Goal: Check status: Check status

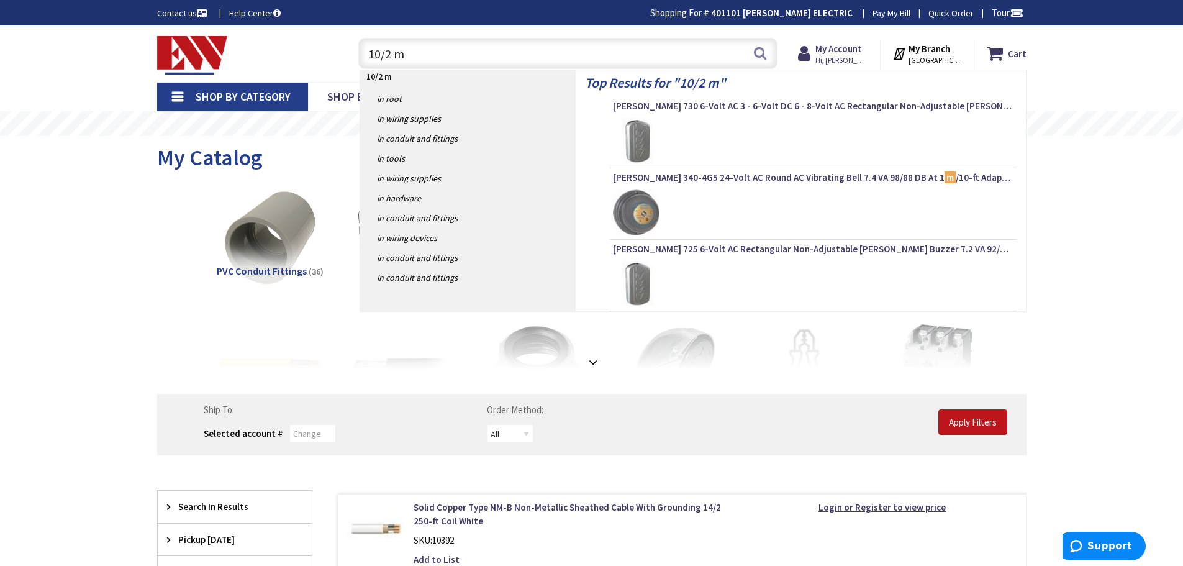
type input "10/2 mc"
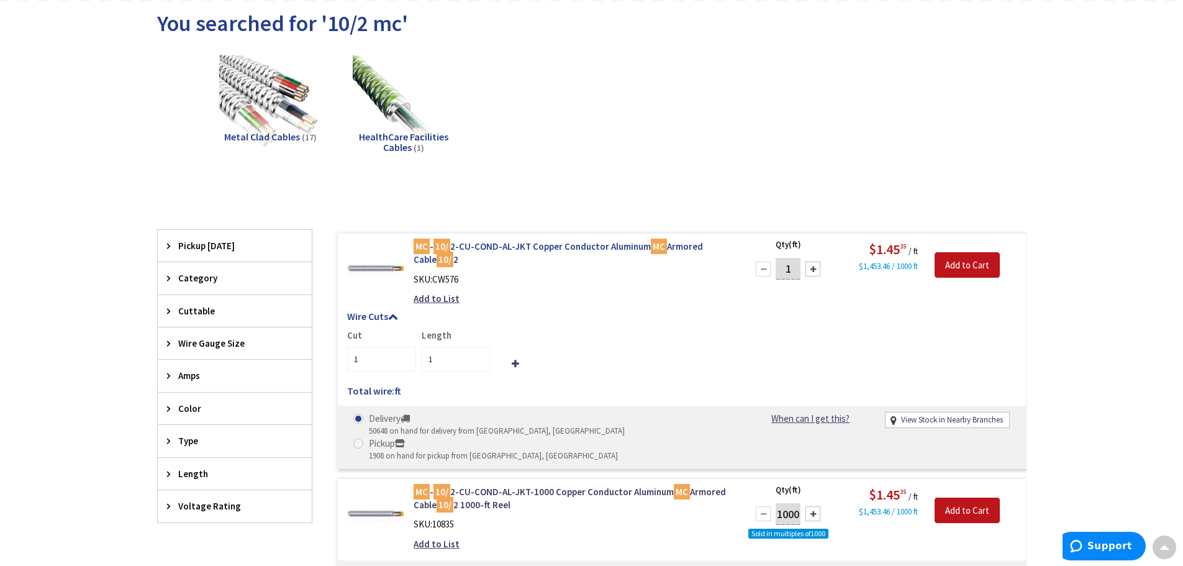
scroll to position [196, 0]
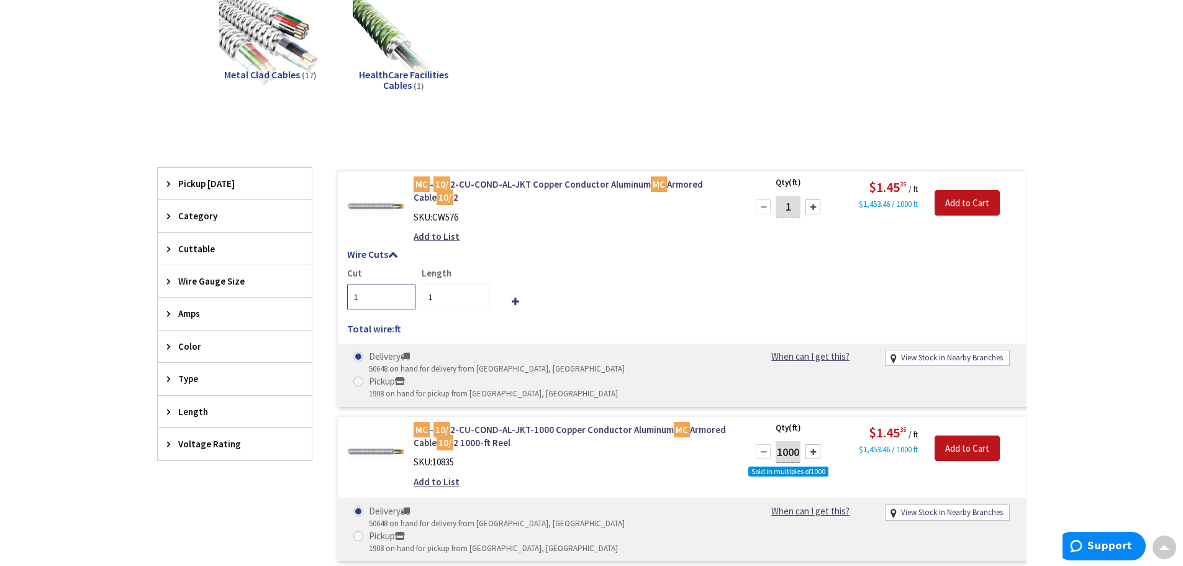
click at [369, 294] on input "1" at bounding box center [381, 296] width 68 height 25
click at [535, 247] on div "MC - 10/ 2-CU-COND-AL-JKT Copper Conductor Aluminum MC Armored Cable 10/ 2 SKU:…" at bounding box center [571, 214] width 335 height 72
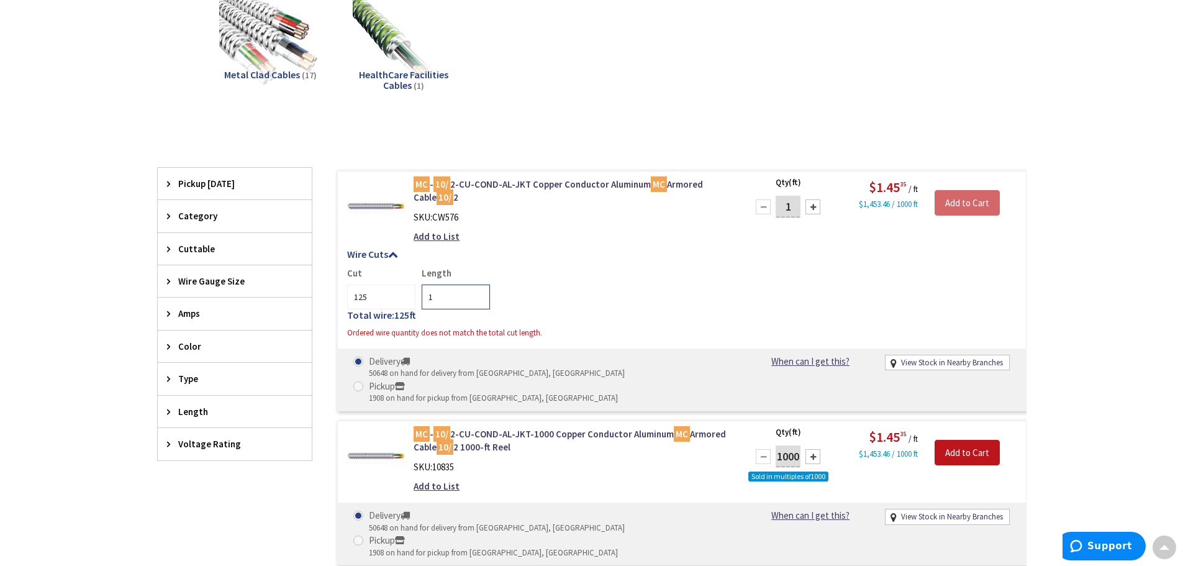
drag, startPoint x: 448, startPoint y: 291, endPoint x: 425, endPoint y: 290, distance: 23.6
click at [425, 290] on input "1" at bounding box center [456, 296] width 68 height 25
drag, startPoint x: 398, startPoint y: 298, endPoint x: 386, endPoint y: 298, distance: 11.8
click at [396, 298] on input "125" at bounding box center [381, 296] width 68 height 25
click at [384, 296] on input "125" at bounding box center [381, 296] width 68 height 25
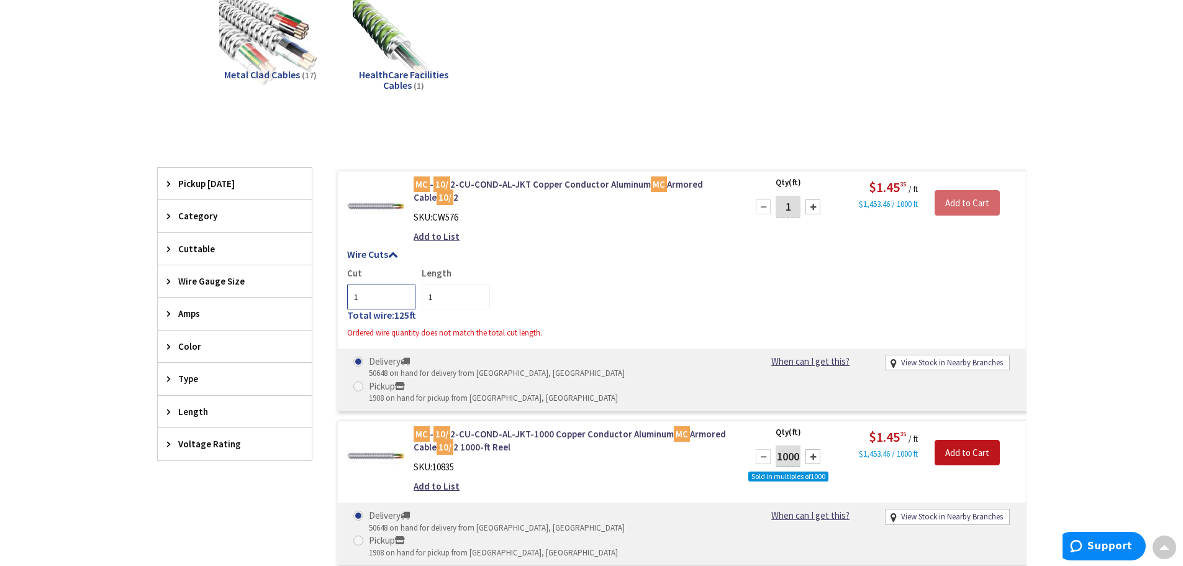
type input "1"
click at [447, 294] on input "1" at bounding box center [456, 296] width 68 height 25
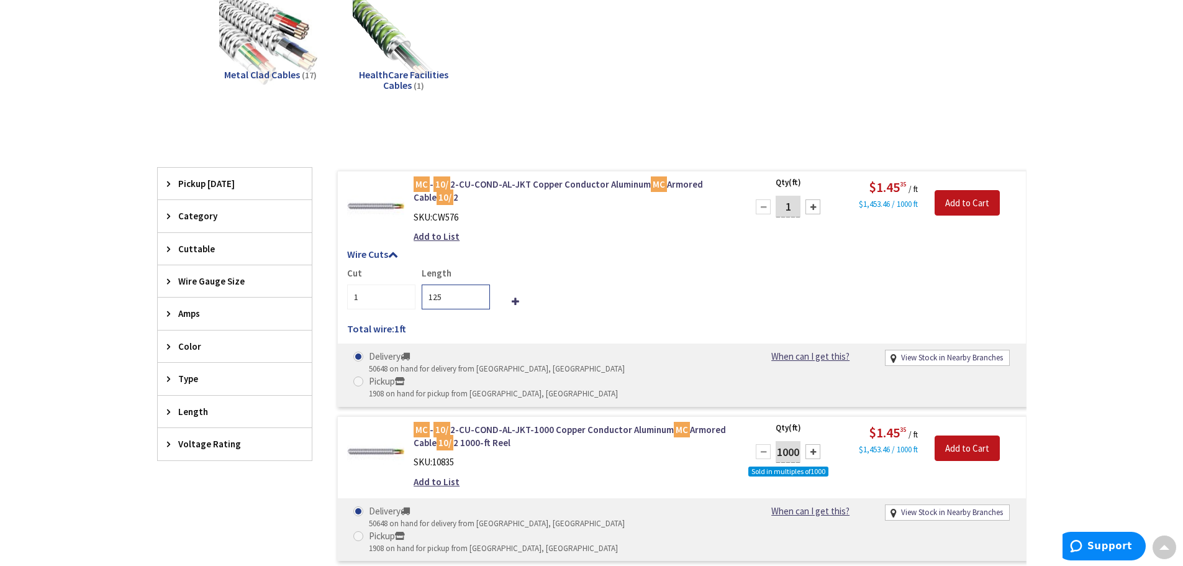
type input "125"
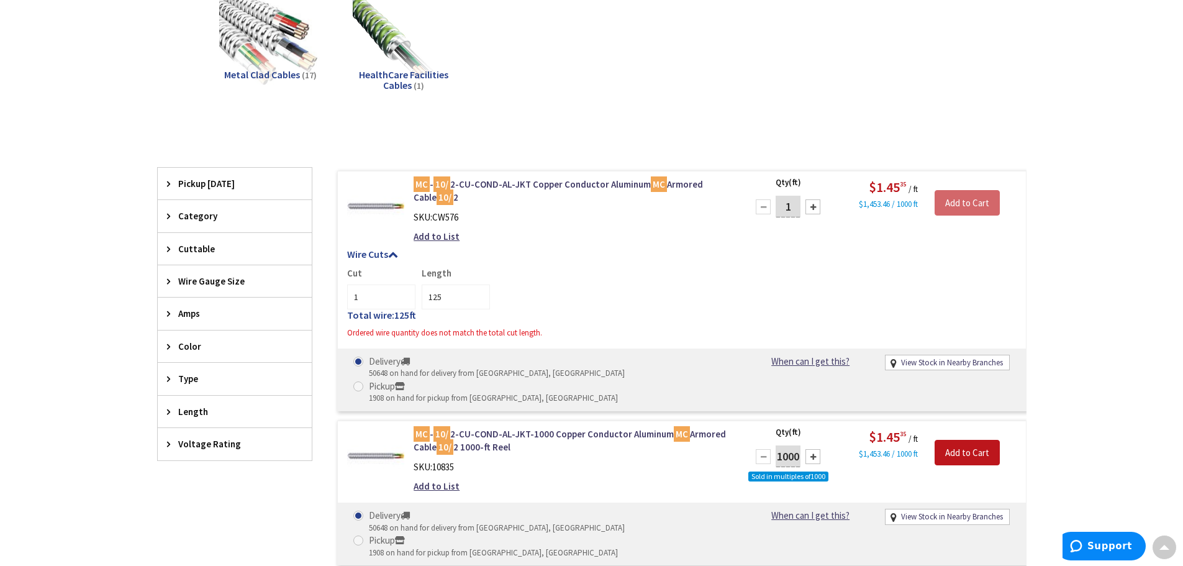
click at [509, 270] on div "Cut 1 Length 125" at bounding box center [681, 287] width 669 height 43
drag, startPoint x: 798, startPoint y: 208, endPoint x: 776, endPoint y: 207, distance: 21.7
click at [776, 207] on input "1" at bounding box center [788, 207] width 25 height 22
click at [786, 253] on h5 "Wire Cuts" at bounding box center [681, 254] width 669 height 11
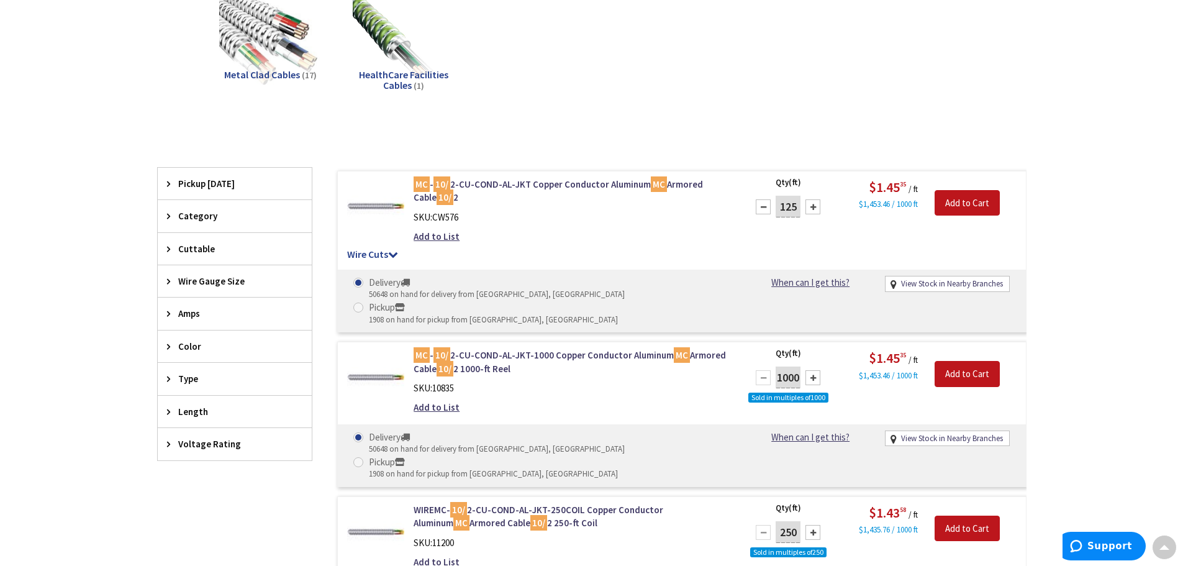
click at [763, 209] on div at bounding box center [763, 206] width 15 height 15
drag, startPoint x: 797, startPoint y: 204, endPoint x: 758, endPoint y: 199, distance: 38.8
click at [758, 199] on div "124" at bounding box center [788, 206] width 75 height 25
click at [812, 242] on div "MC - 10/ 2-CU-COND-AL-JKT Copper Conductor Aluminum MC Armored Cable 10/ 2 SKU:…" at bounding box center [681, 251] width 689 height 161
click at [359, 255] on h5 "Wire Cuts" at bounding box center [681, 254] width 669 height 11
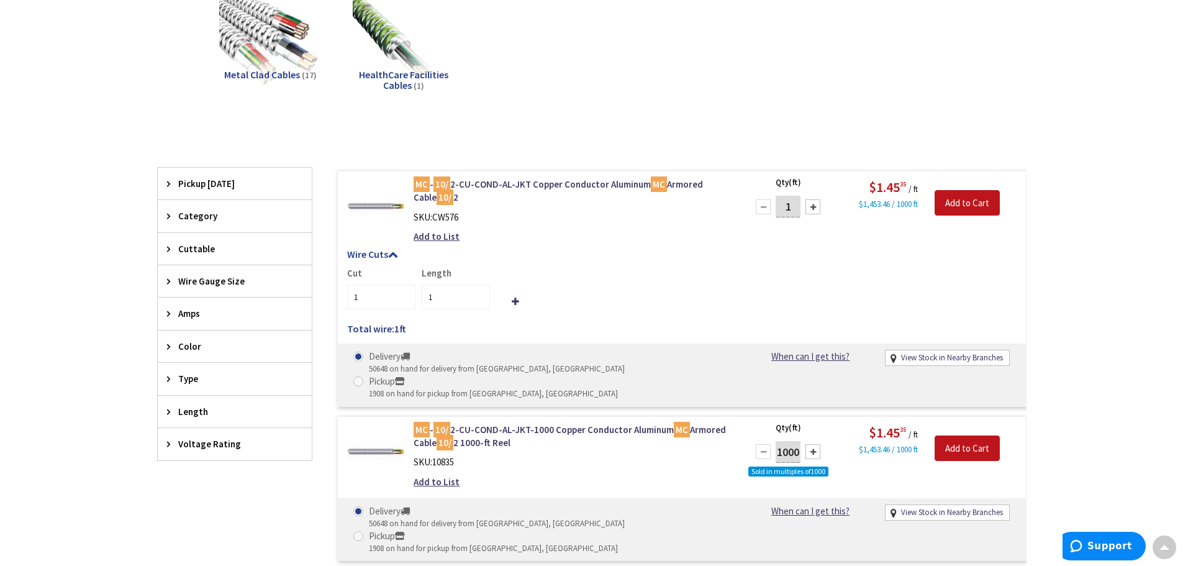
click at [797, 209] on input "1" at bounding box center [788, 207] width 25 height 22
type input "125"
click at [771, 293] on div "Cut 1 Length 1" at bounding box center [681, 287] width 669 height 43
type input "125"
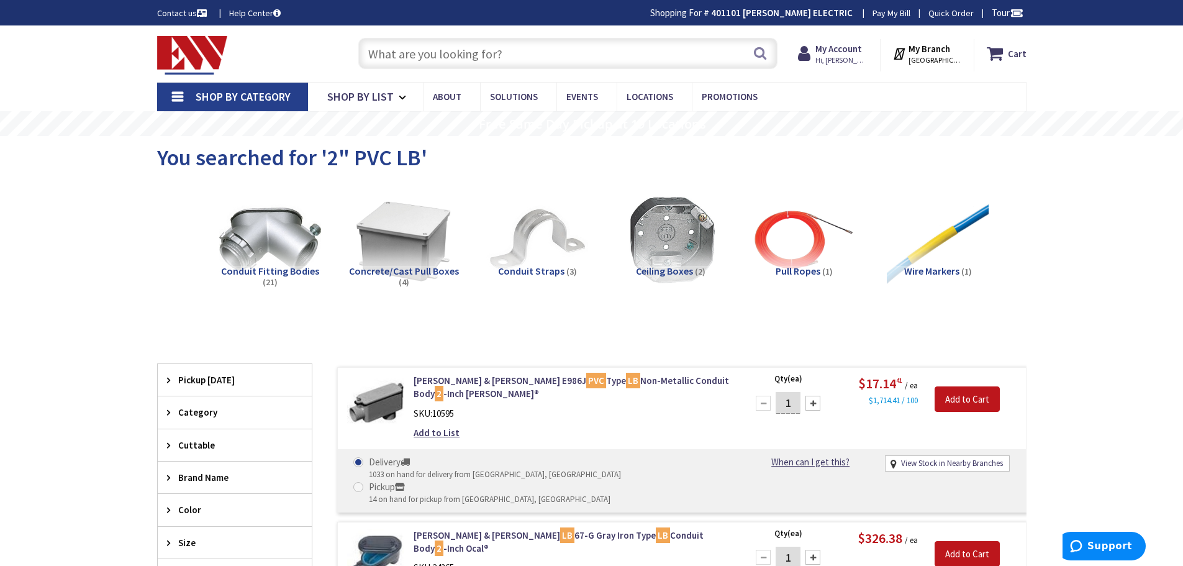
click at [391, 40] on input "text" at bounding box center [567, 53] width 419 height 31
paste input "X17XFU35W"
type input "X17XFU35W"
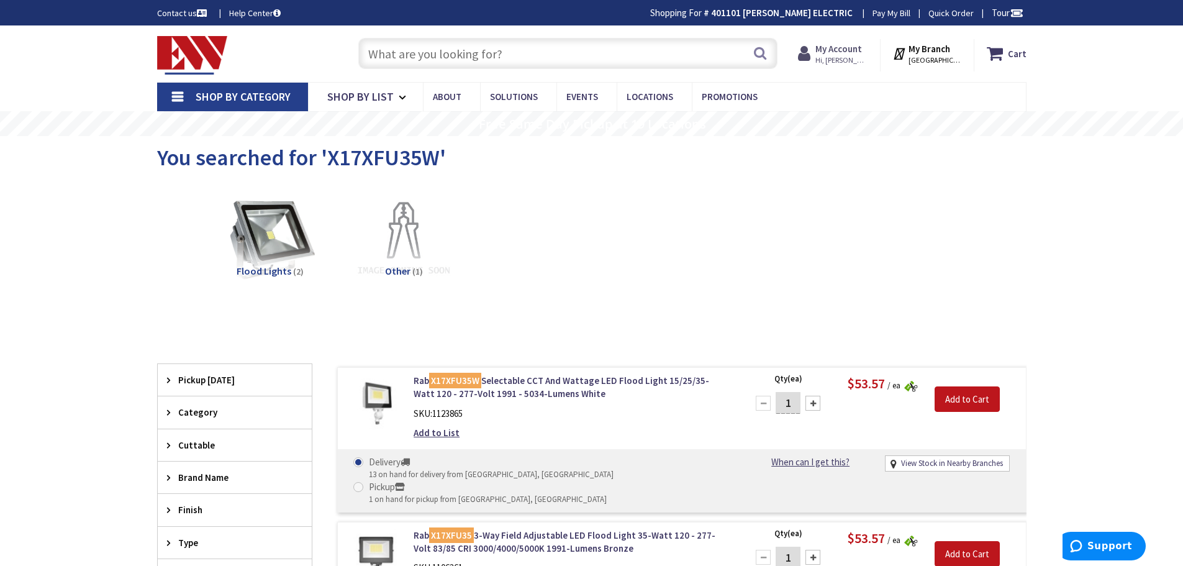
click at [838, 50] on strong "My Account" at bounding box center [838, 49] width 47 height 12
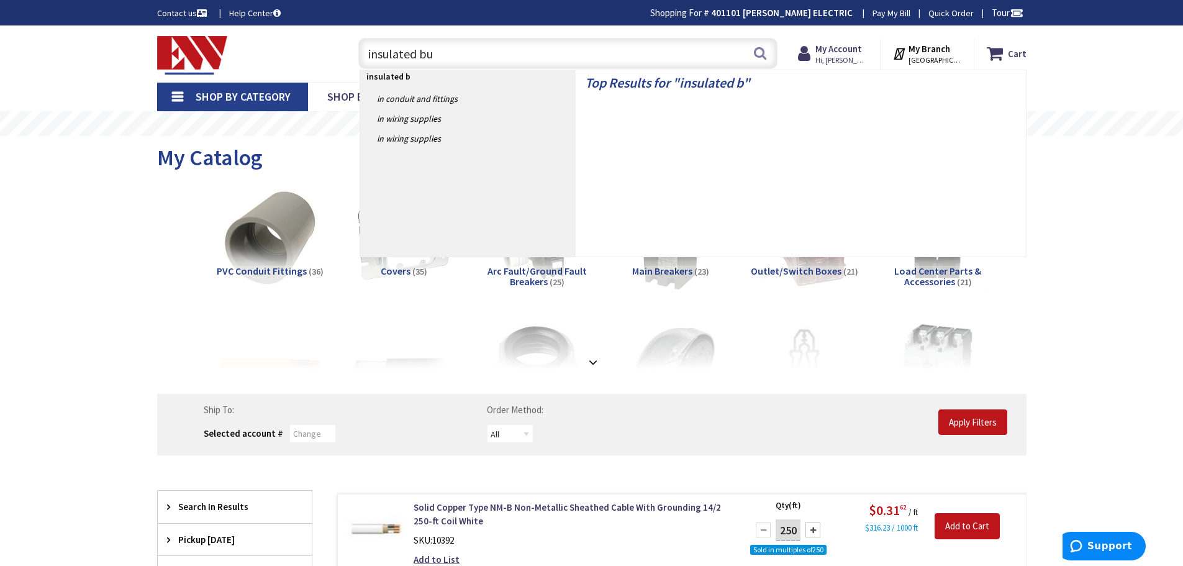
type input "insulated bug"
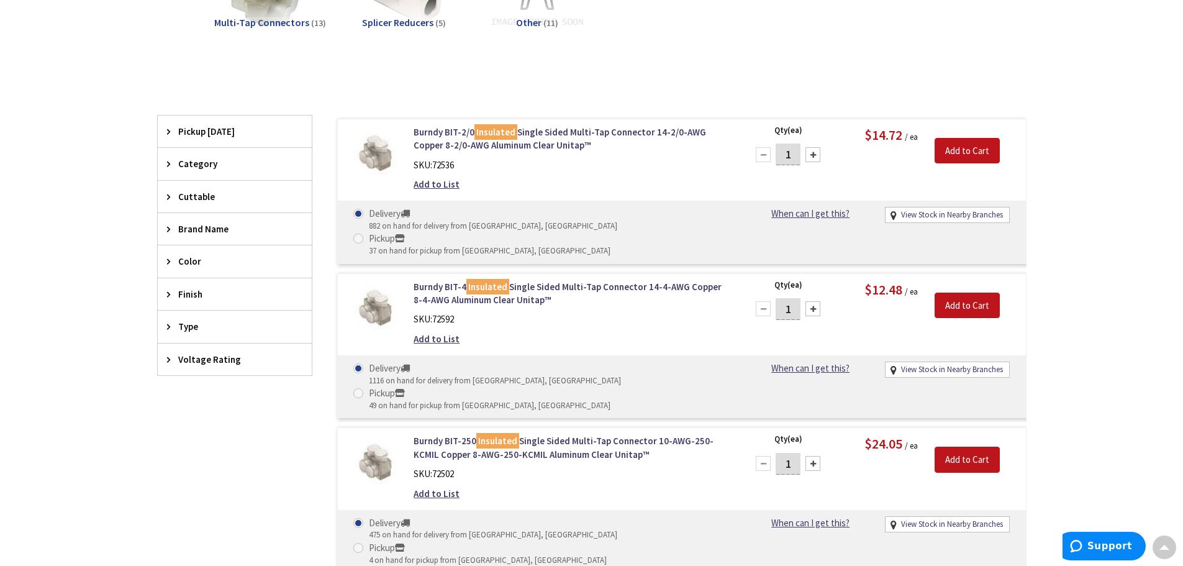
scroll to position [186, 0]
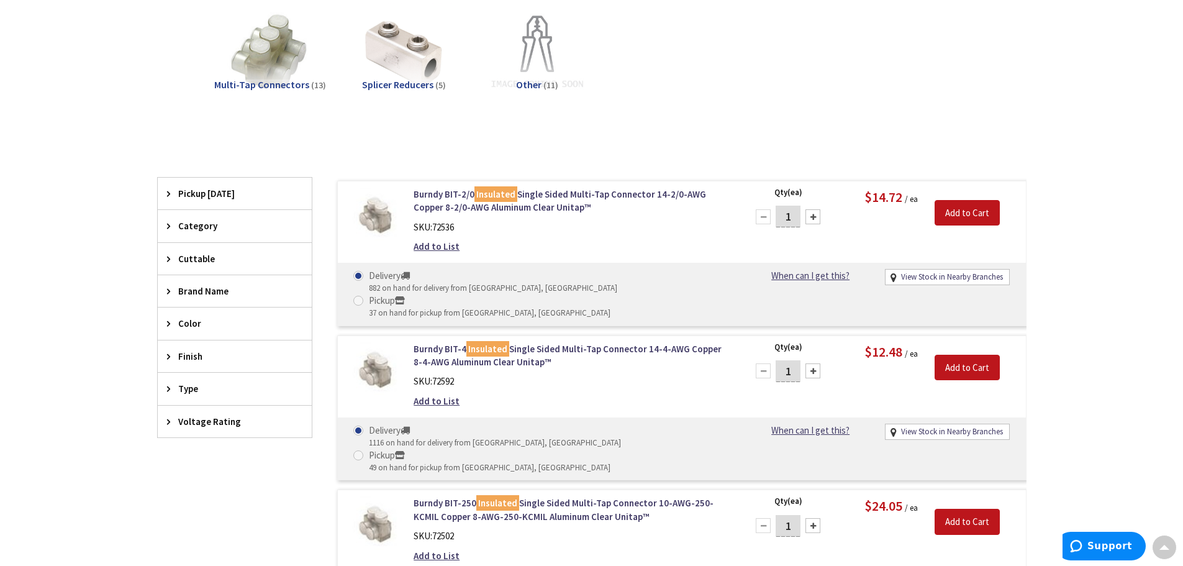
drag, startPoint x: 797, startPoint y: 219, endPoint x: 779, endPoint y: 219, distance: 18.0
click at [779, 219] on input "1" at bounding box center [788, 217] width 25 height 22
type input "6"
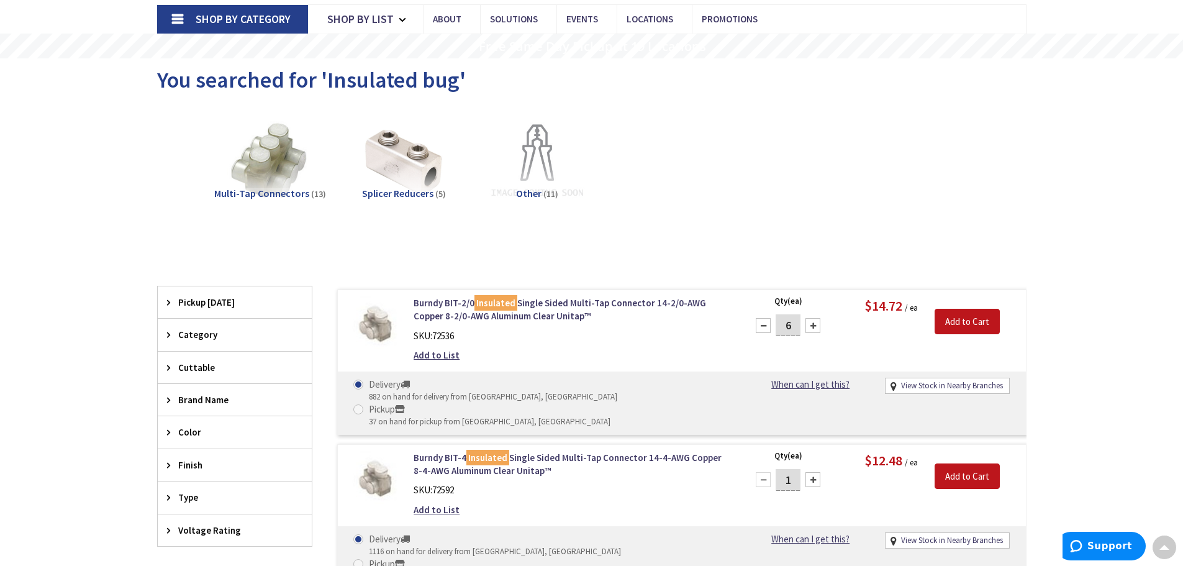
scroll to position [0, 0]
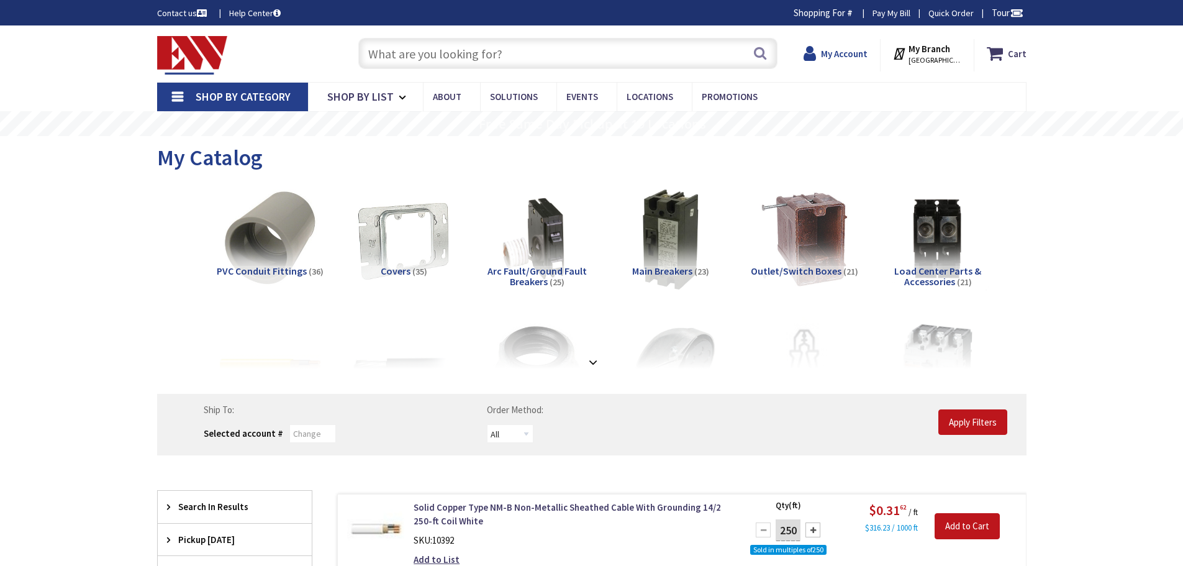
click at [822, 56] on link "My Account" at bounding box center [836, 53] width 64 height 22
click at [815, 57] on icon at bounding box center [812, 53] width 17 height 22
click at [832, 56] on span "Hi, [PERSON_NAME]" at bounding box center [841, 60] width 53 height 10
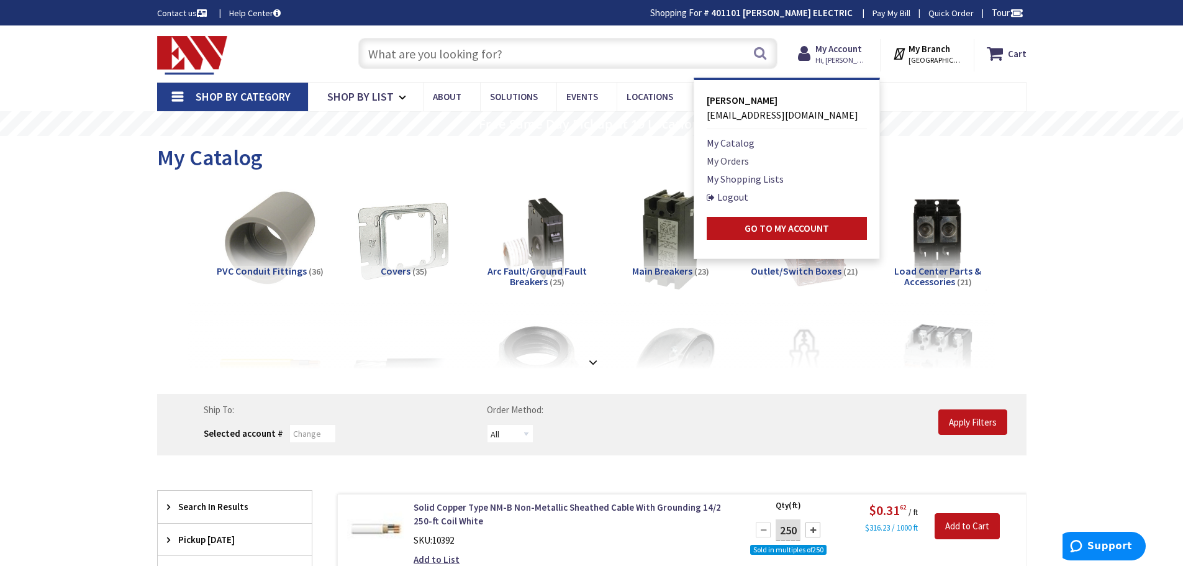
click at [732, 162] on link "My Orders" at bounding box center [728, 160] width 42 height 15
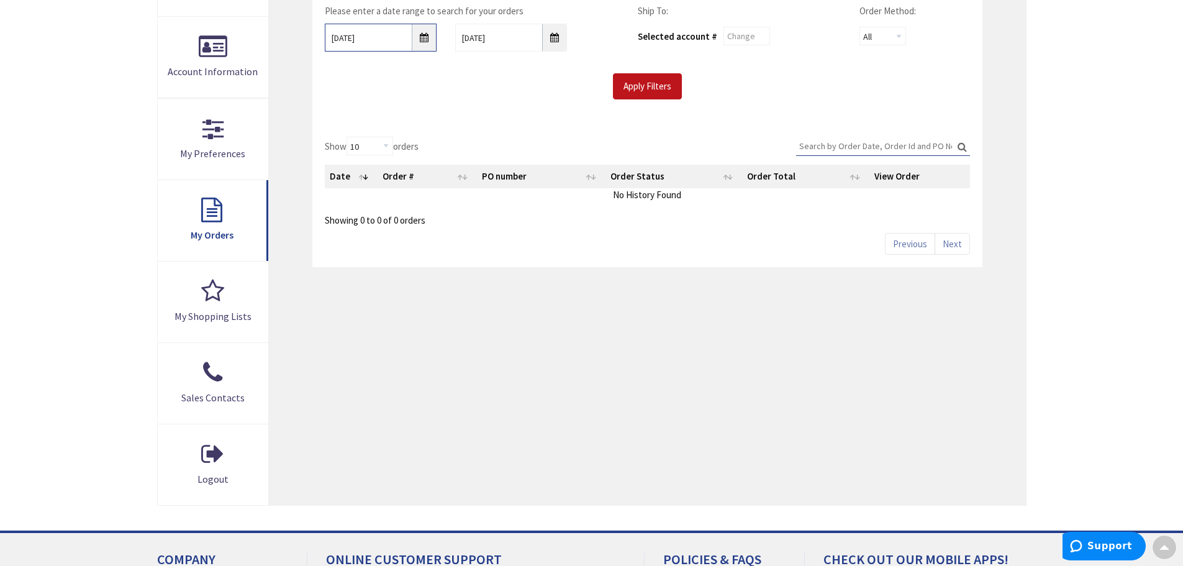
click at [417, 43] on input "9/29/2025" at bounding box center [381, 38] width 112 height 28
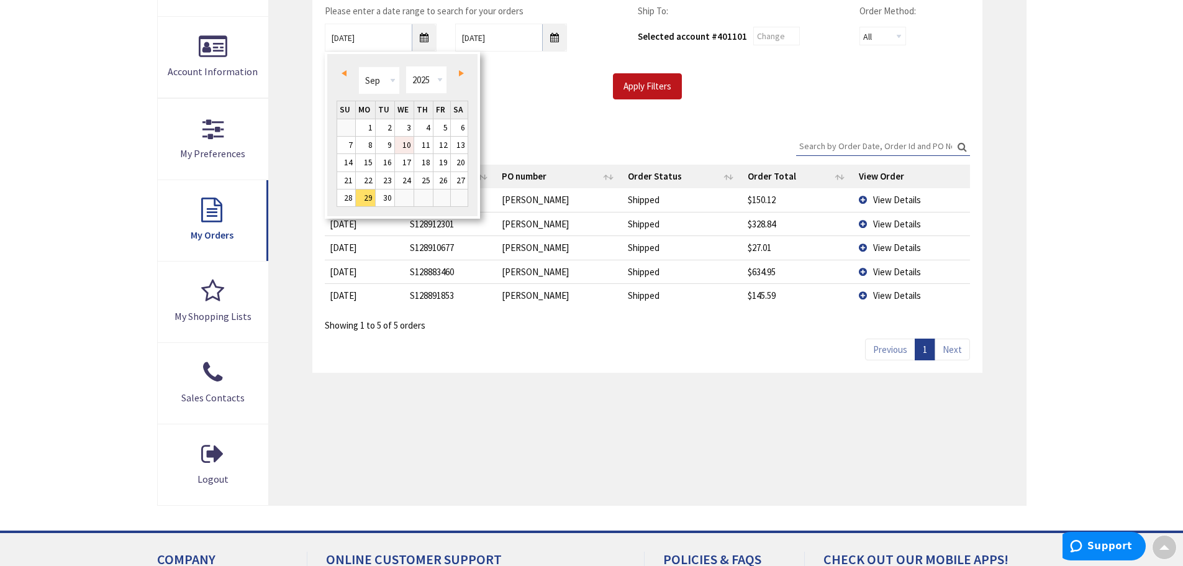
click at [406, 147] on link "10" at bounding box center [404, 145] width 19 height 17
type input "09/10/2025"
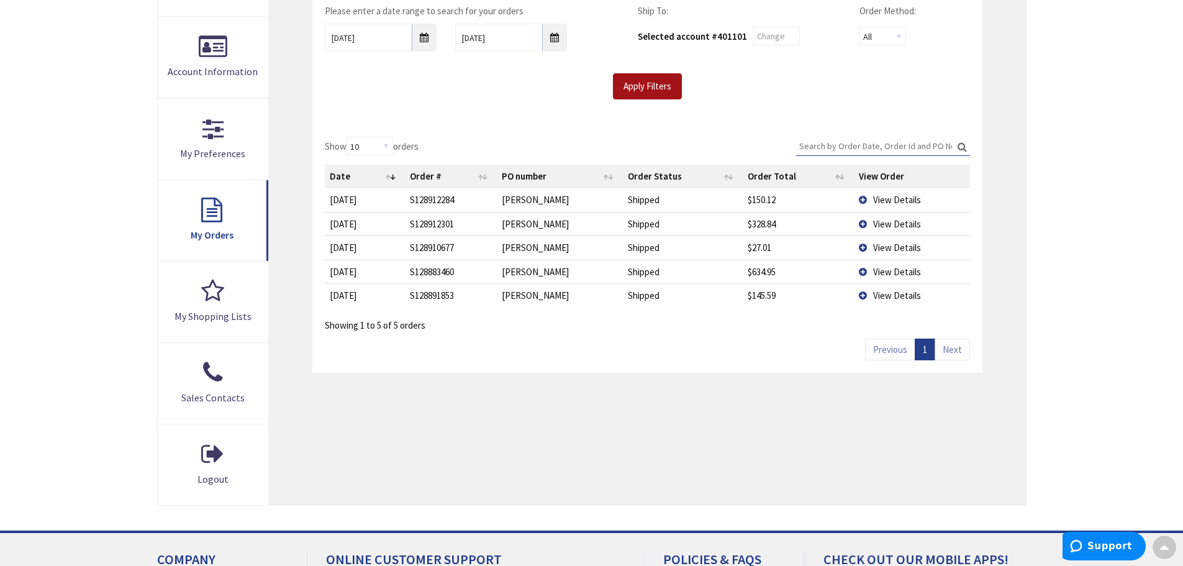
click at [658, 89] on input "Apply Filters" at bounding box center [647, 86] width 69 height 26
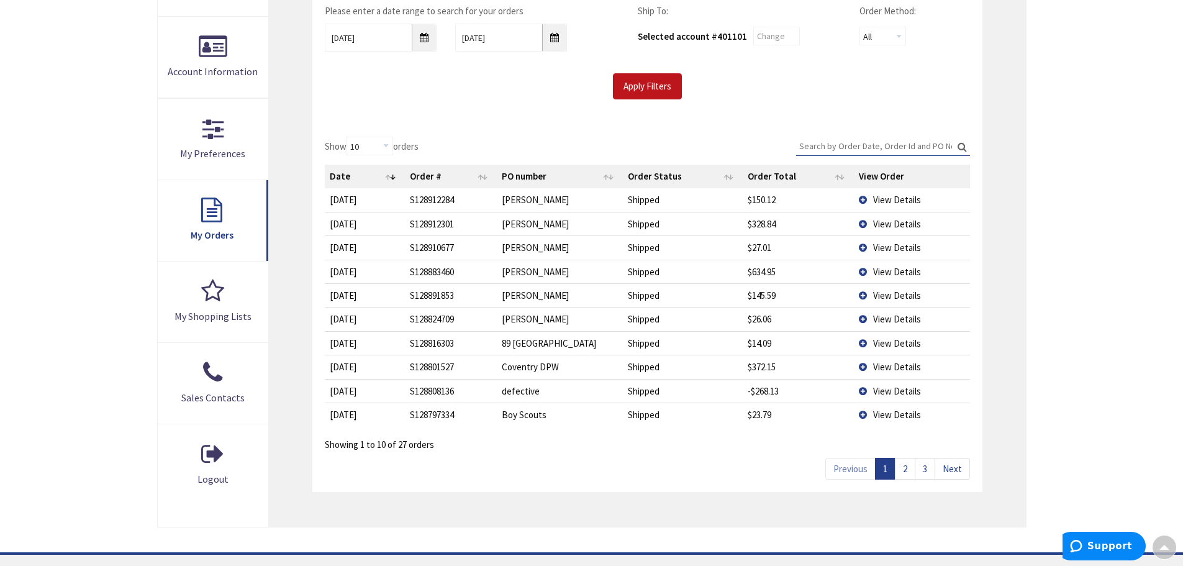
click at [904, 475] on link "2" at bounding box center [905, 469] width 20 height 22
click at [866, 322] on td "View Details" at bounding box center [912, 319] width 116 height 24
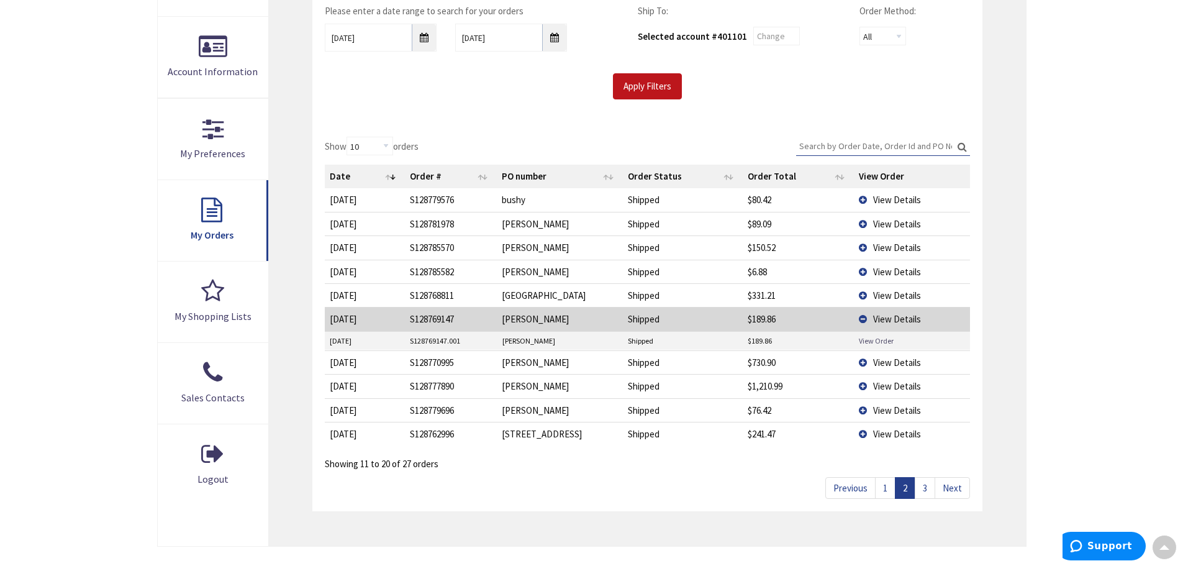
click at [875, 341] on link "View Order" at bounding box center [876, 340] width 35 height 11
